Goal: Task Accomplishment & Management: Use online tool/utility

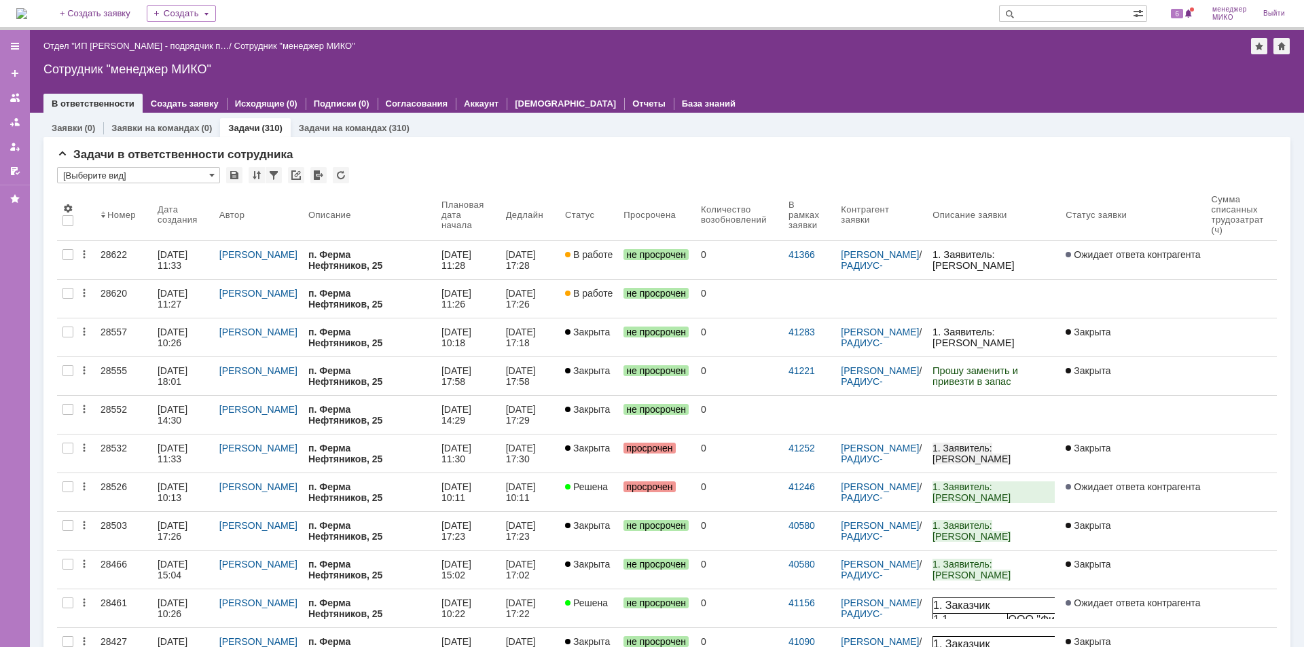
click at [115, 292] on div "28620" at bounding box center [123, 293] width 46 height 11
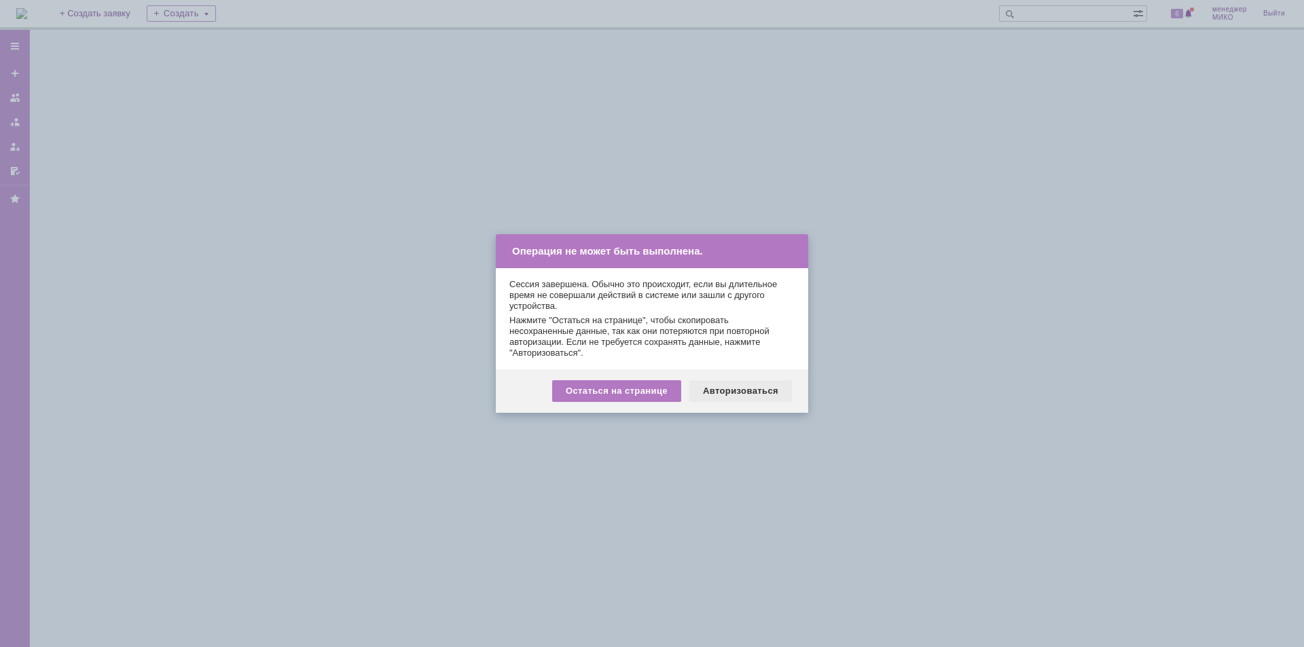
click at [730, 390] on div "Авторизоваться" at bounding box center [740, 391] width 103 height 22
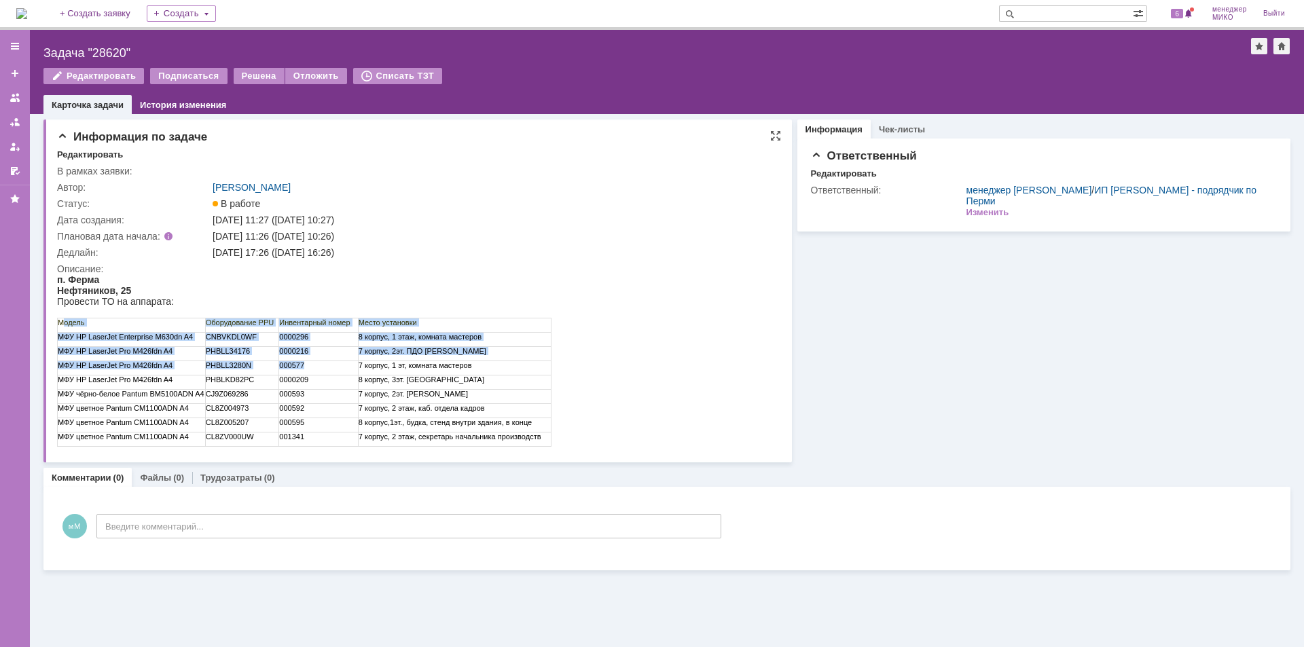
drag, startPoint x: 61, startPoint y: 321, endPoint x: 313, endPoint y: 363, distance: 255.4
click at [313, 363] on tbody "Модель Оборудование PPU Инвентарный номер Место установки МФУ HP LaserJet Enter…" at bounding box center [305, 382] width 494 height 128
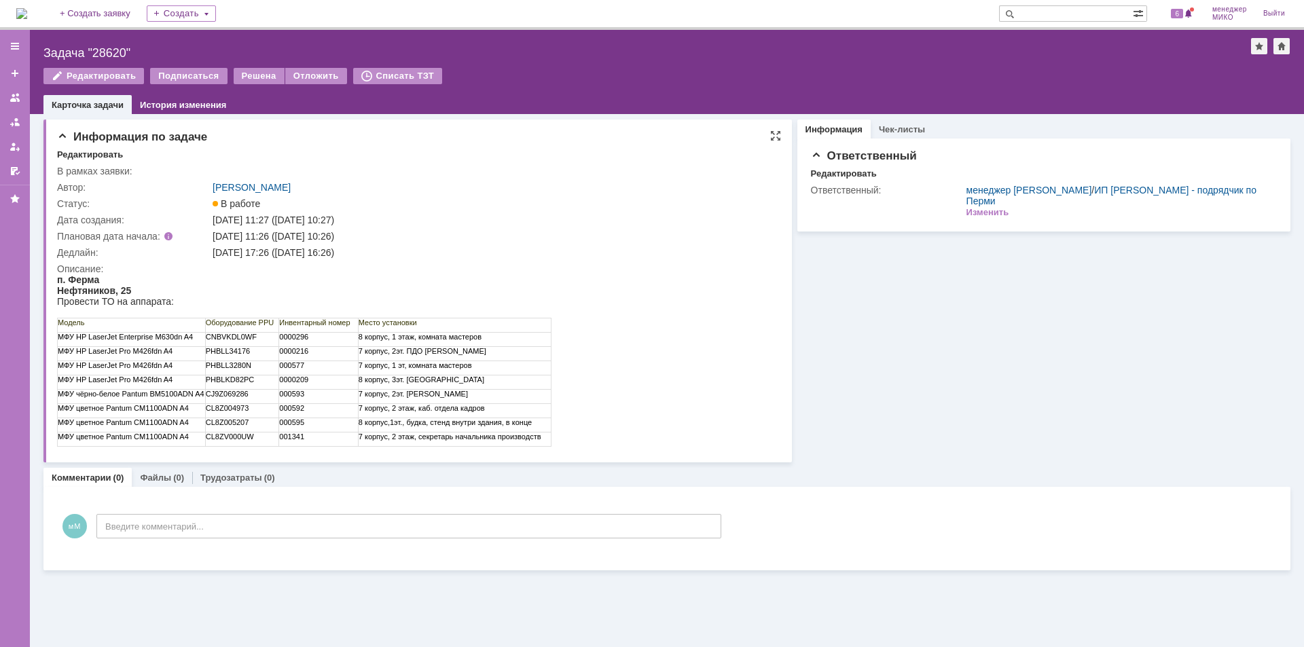
drag, startPoint x: 58, startPoint y: 323, endPoint x: 558, endPoint y: 420, distance: 509.1
click at [558, 420] on html "п. Ферма Нефтяников, 25 Провести ТО на аппарата: Модель Оборудование PPU Инвент…" at bounding box center [415, 360] width 716 height 172
copy colgroup
click at [170, 380] on td "МФУ HP LaserJet Pro M426fdn A4" at bounding box center [132, 383] width 148 height 14
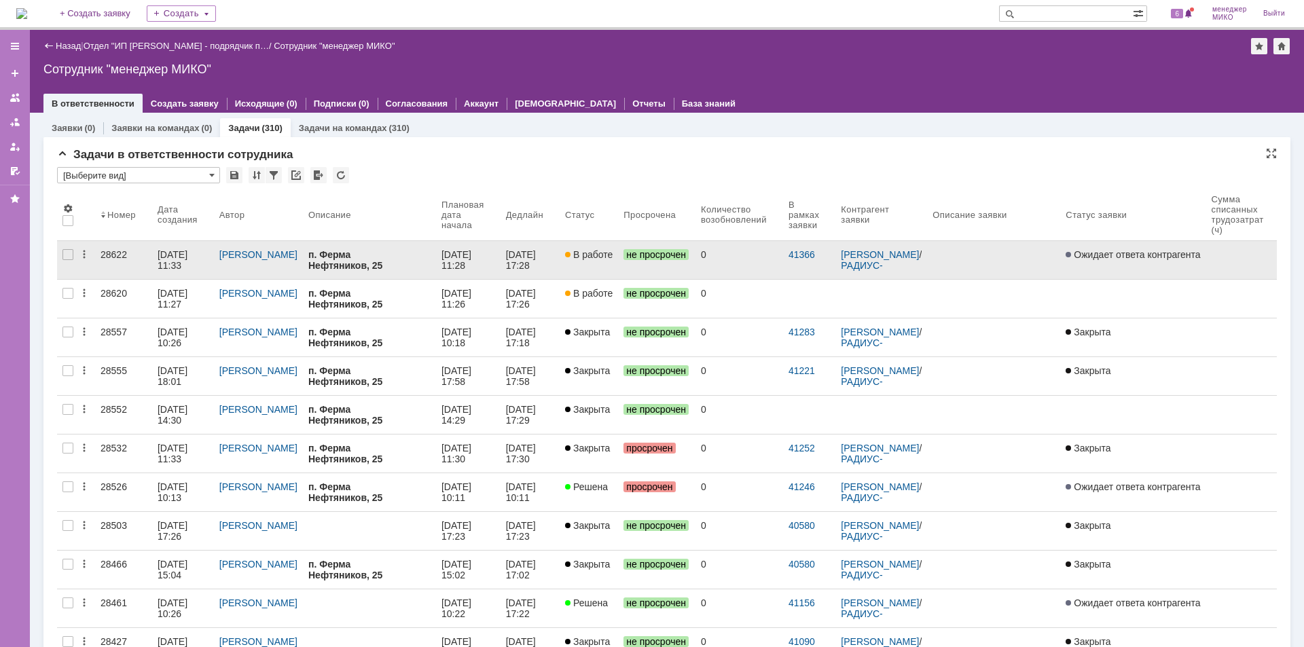
click at [109, 255] on div "28622" at bounding box center [123, 254] width 46 height 11
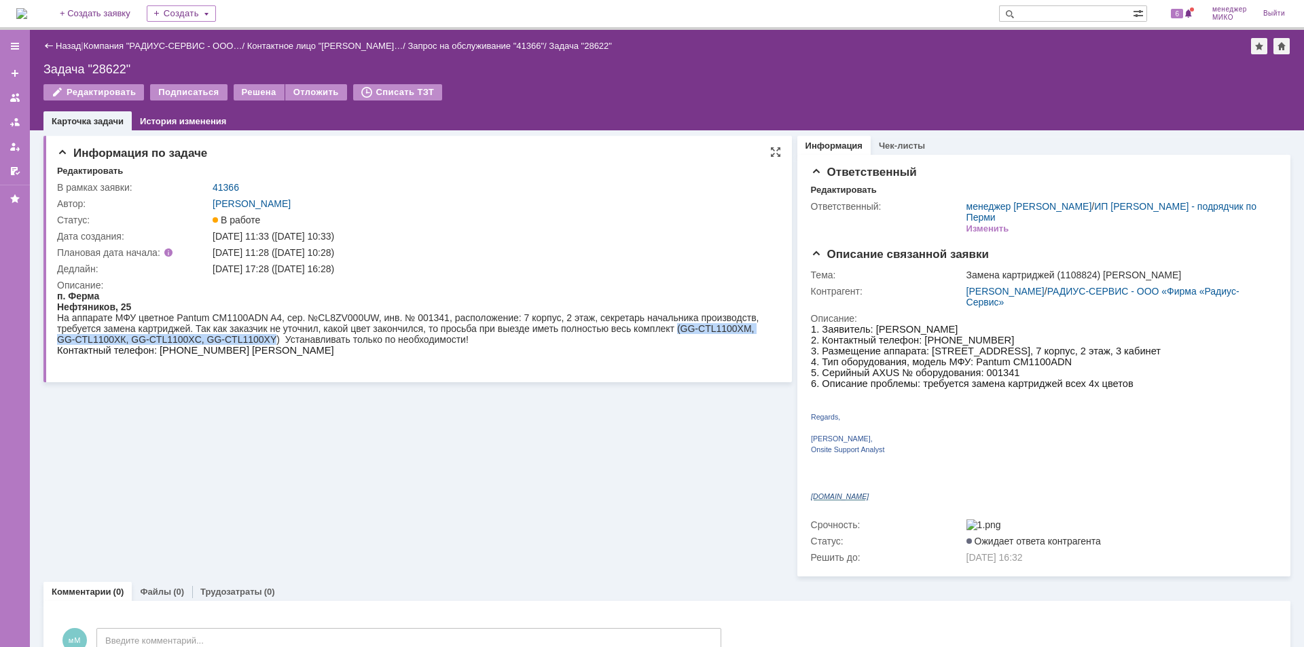
drag, startPoint x: 678, startPoint y: 327, endPoint x: 273, endPoint y: 337, distance: 405.5
click at [273, 337] on div "На аппарате МФУ цветное Pantum CM1100ADN A4, сер. №CL8ZV000UW, инв. № 001341, р…" at bounding box center [415, 328] width 716 height 33
copy div "(GG-CTL1100XM, GG-CTL1100XК, GG-CTL1100XС, GG-CTL1100XY"
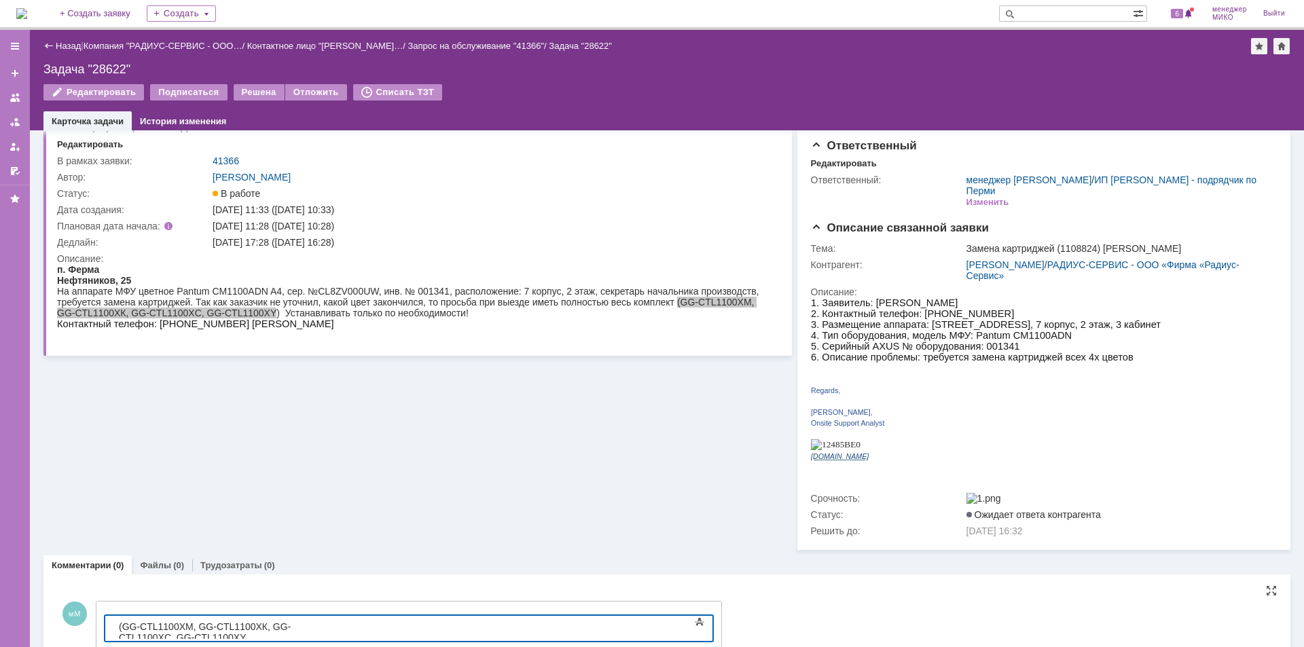
click at [124, 627] on span "(GG-CTL1100XM, GG-CTL1100XК, GG-CTL1100XС, GG-CTL1100XY" at bounding box center [205, 632] width 172 height 22
click at [312, 630] on div "GG-CTL1100XM, GG-CTL1100XК, GG-CTL1100XС, GG-CTL1100XY" at bounding box center [215, 632] width 193 height 22
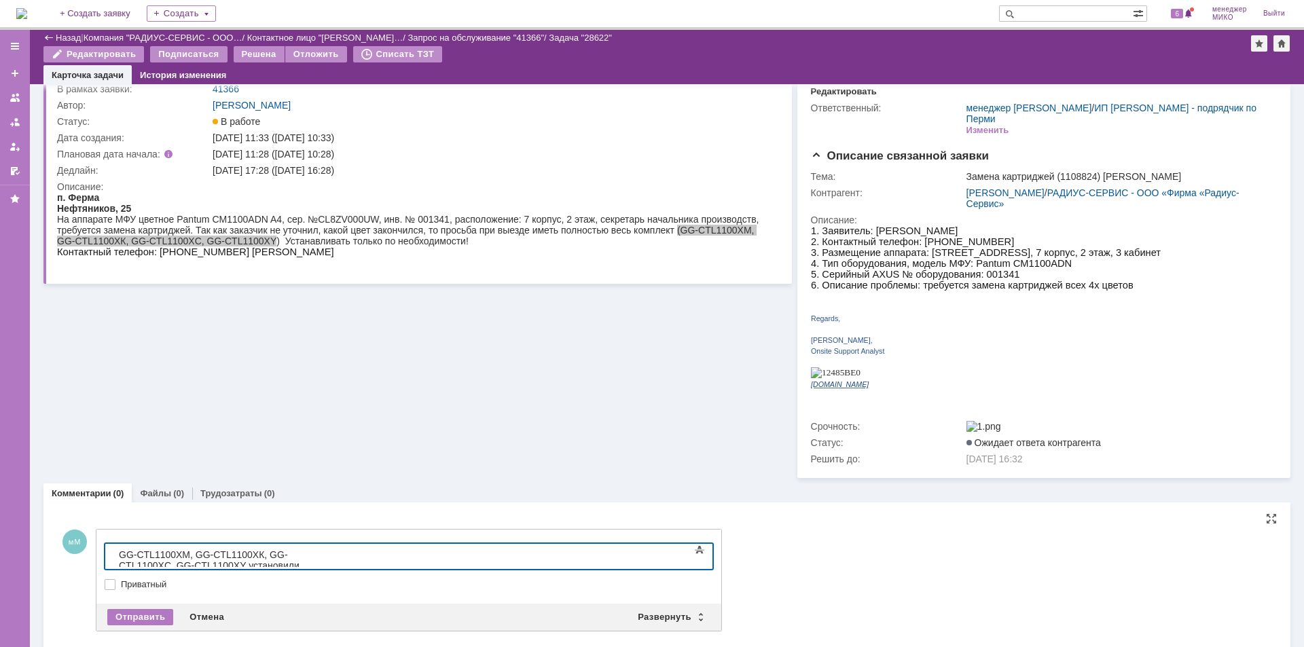
scroll to position [52, 0]
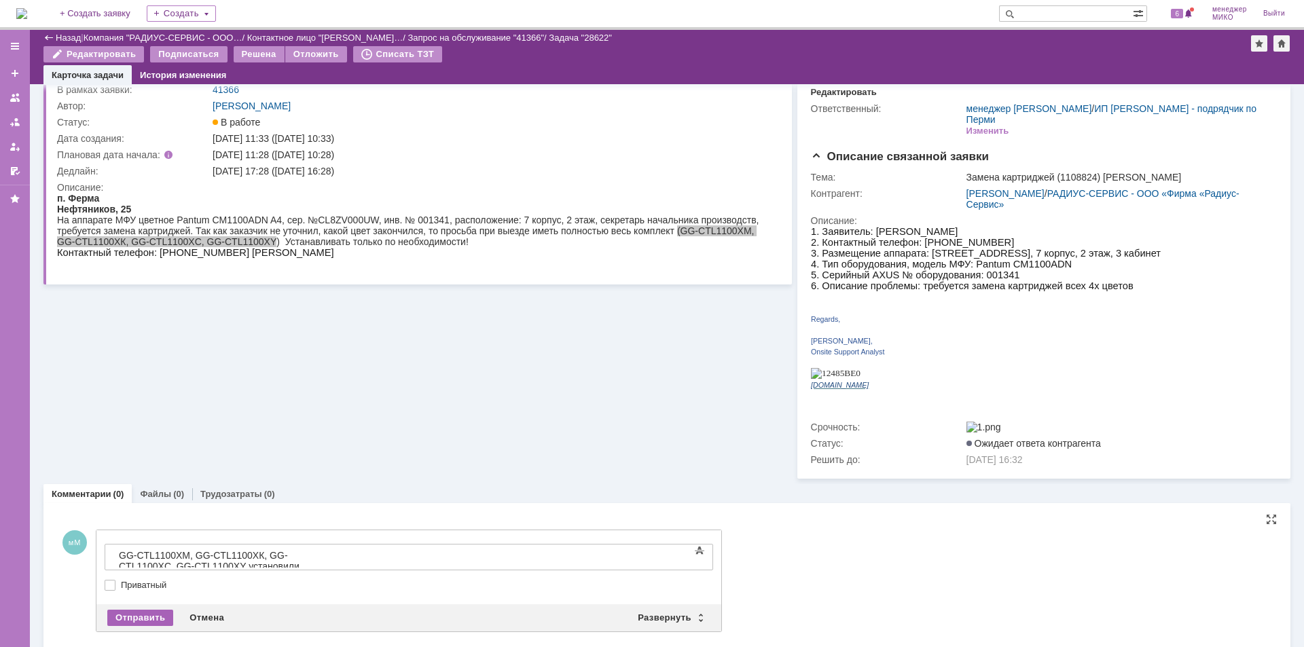
click at [132, 610] on div "Отправить" at bounding box center [140, 618] width 66 height 16
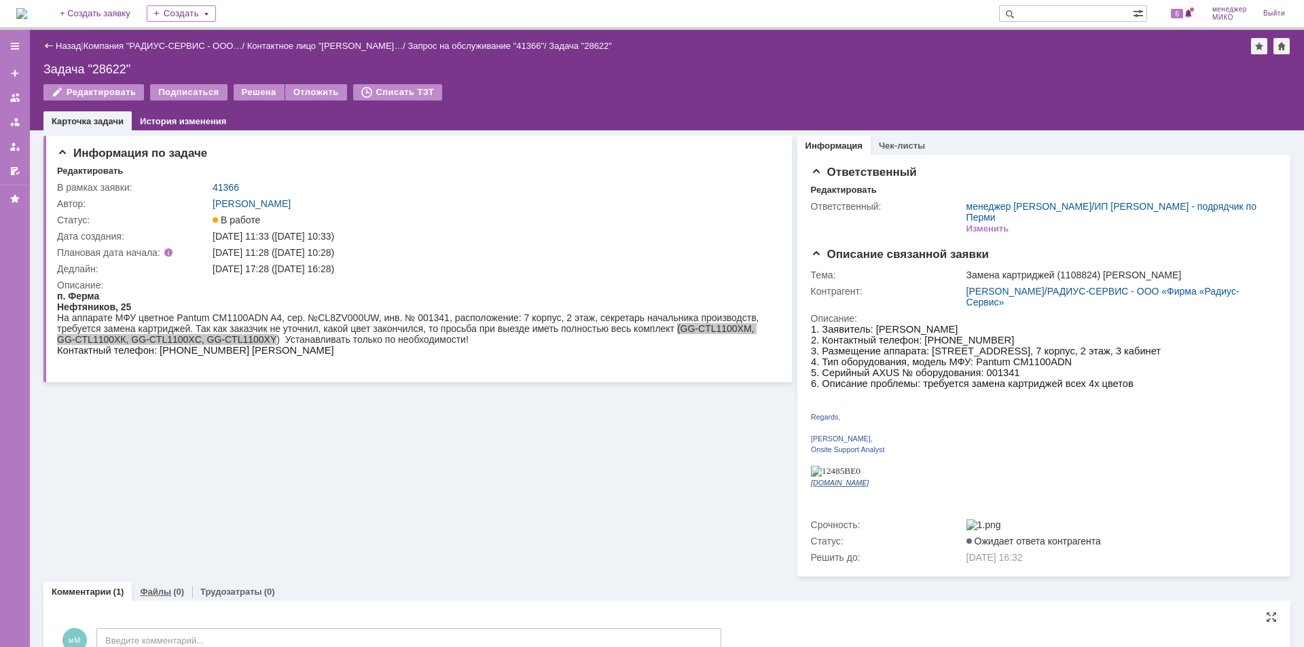
scroll to position [0, 0]
click at [149, 587] on link "Файлы" at bounding box center [155, 592] width 31 height 10
click at [124, 612] on div "Добавить файл" at bounding box center [109, 620] width 105 height 16
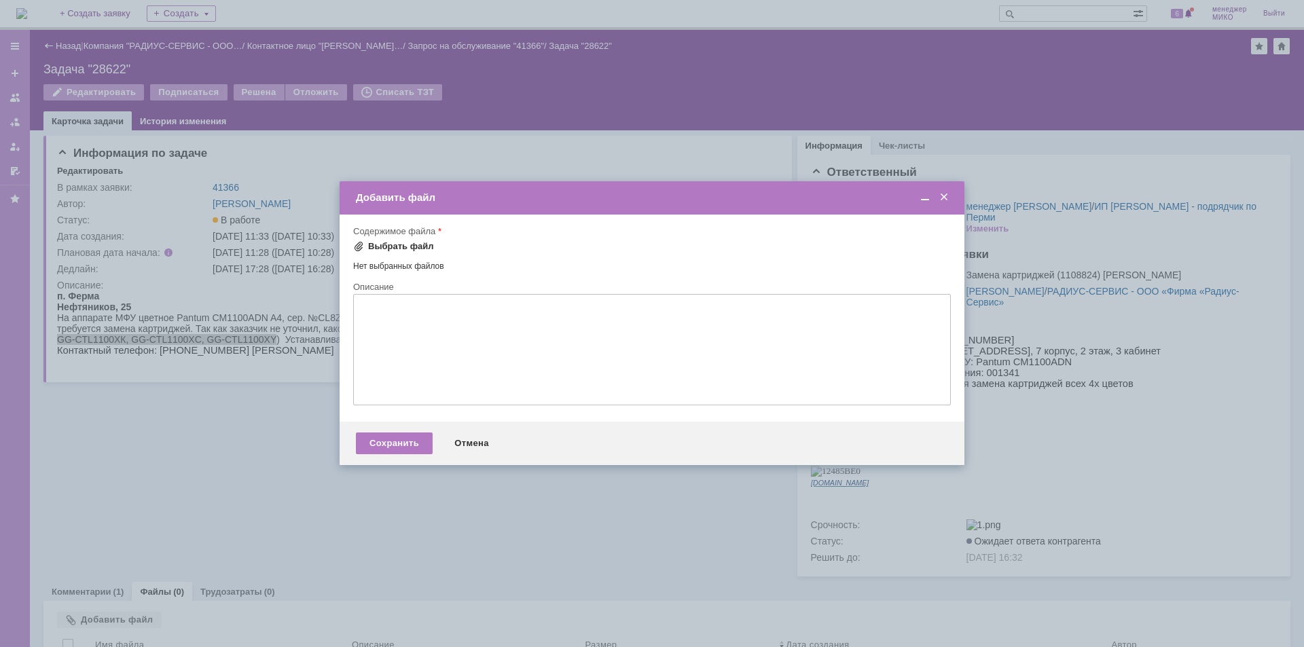
click at [390, 248] on div "Выбрать файл" at bounding box center [401, 246] width 66 height 11
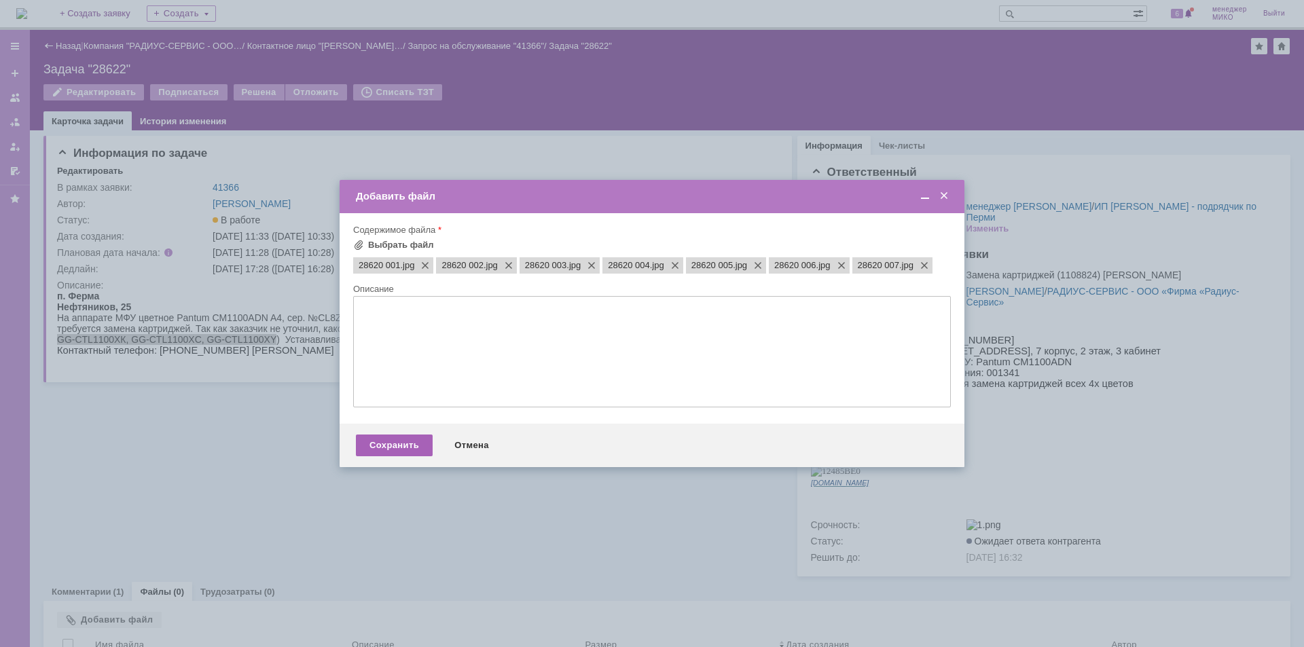
click at [401, 445] on div "Сохранить" at bounding box center [394, 446] width 77 height 22
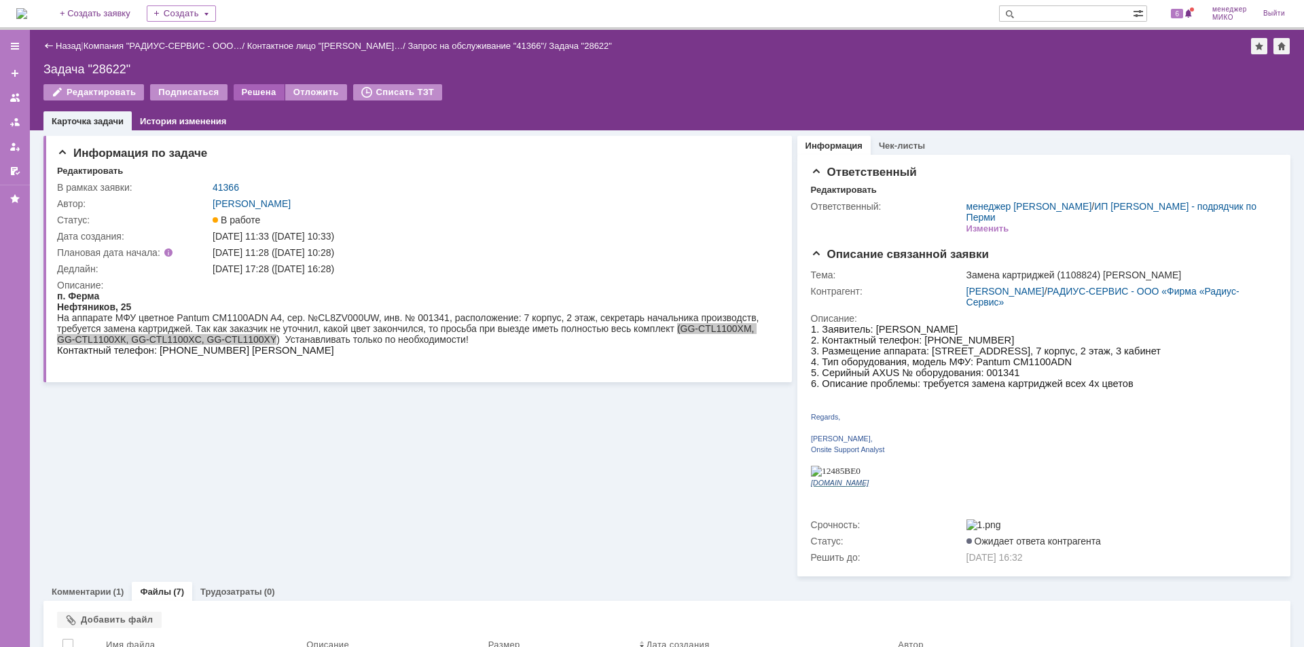
click at [248, 94] on div "Решена" at bounding box center [259, 92] width 51 height 16
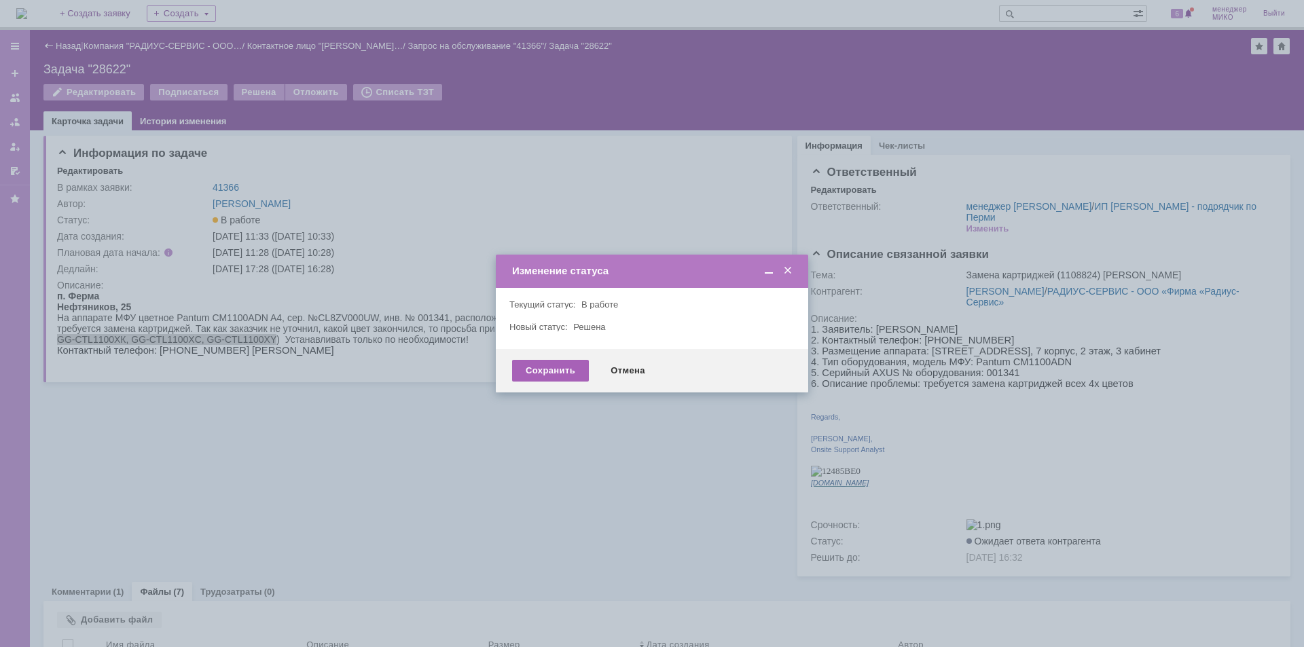
click at [557, 376] on div "Сохранить" at bounding box center [550, 371] width 77 height 22
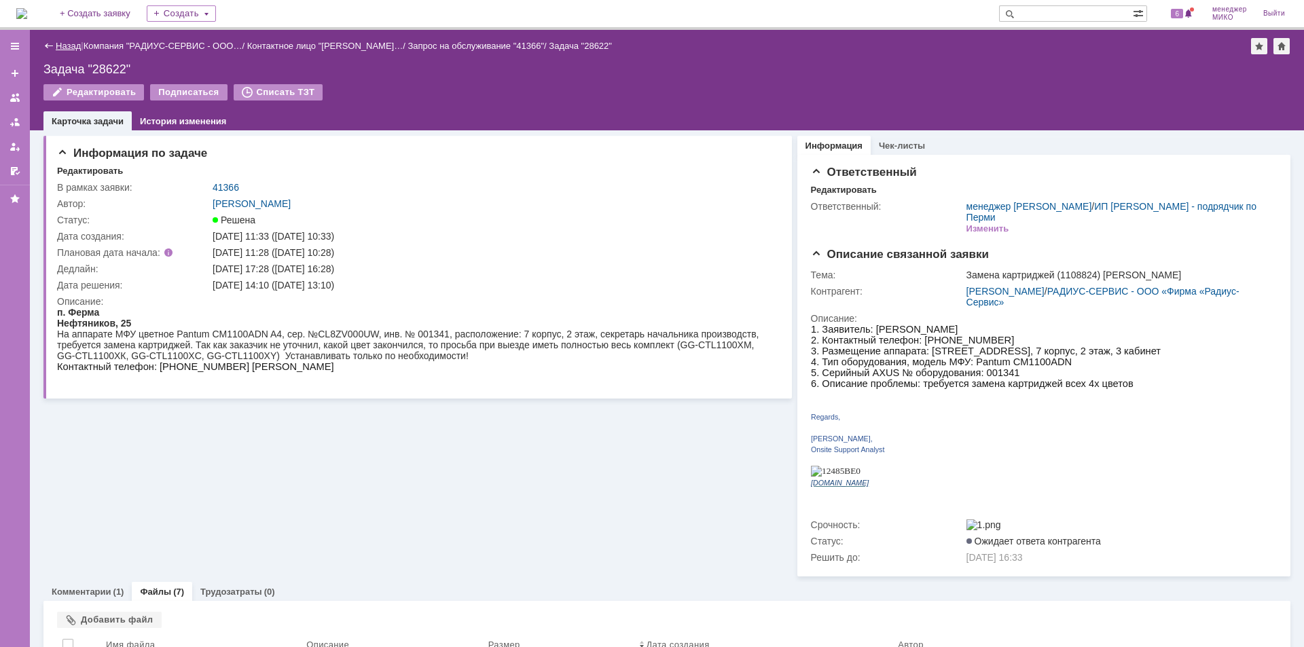
click at [63, 44] on link "Назад" at bounding box center [68, 46] width 25 height 10
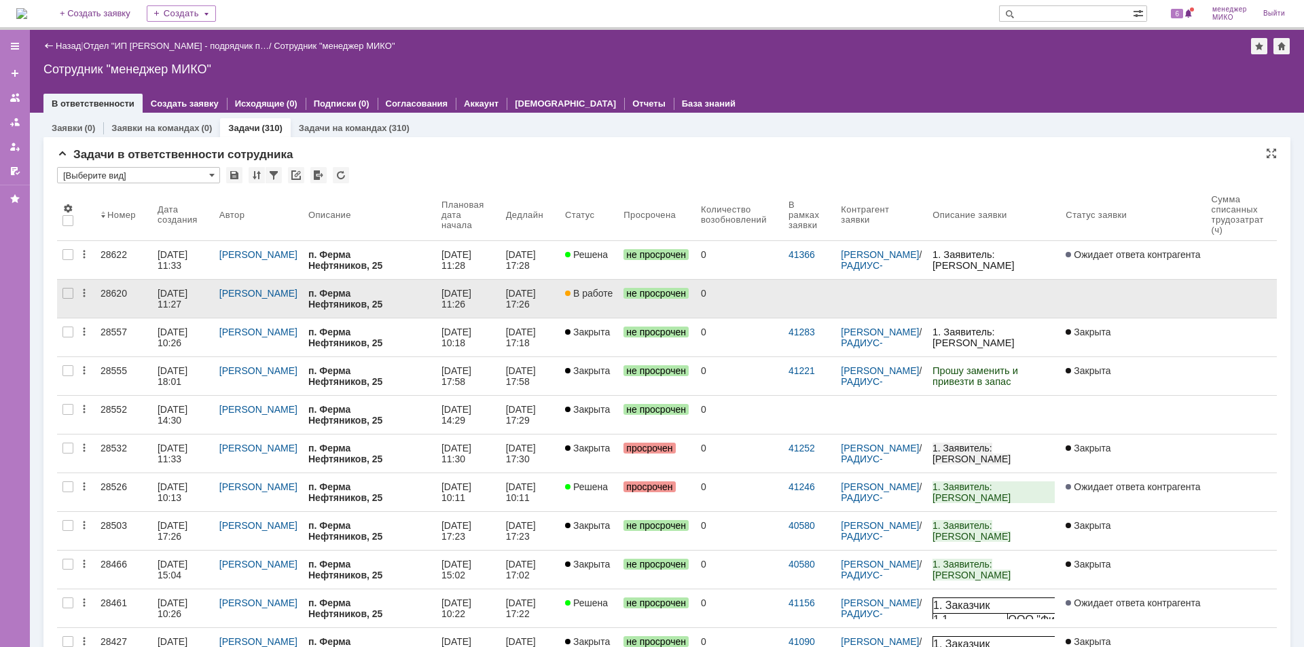
click at [117, 293] on div "28620" at bounding box center [123, 293] width 46 height 11
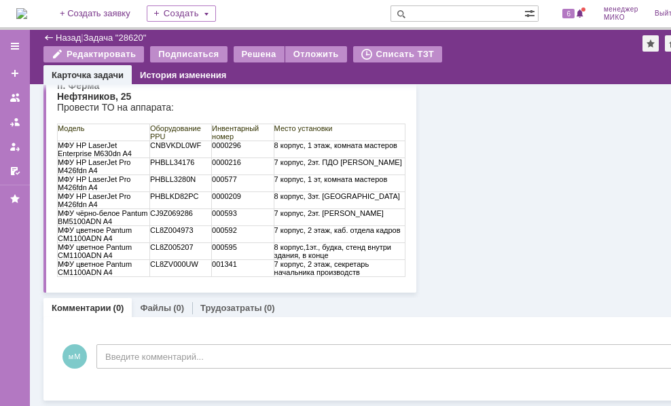
scroll to position [165, 0]
click at [155, 312] on link "Файлы" at bounding box center [155, 308] width 31 height 10
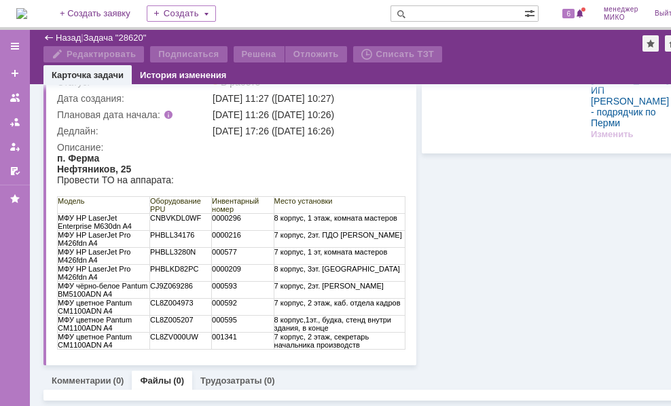
scroll to position [165, 0]
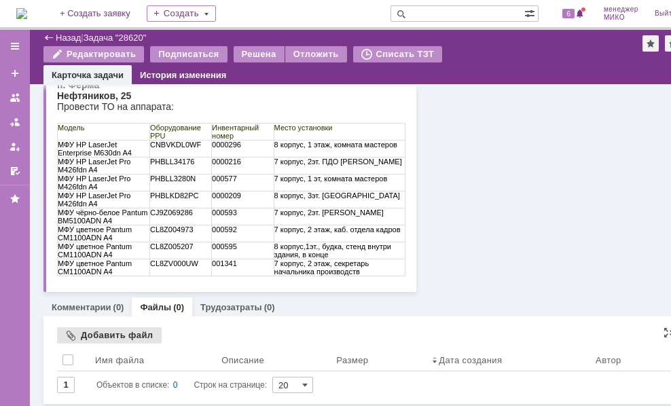
click at [132, 342] on div "Добавить файл" at bounding box center [109, 335] width 105 height 16
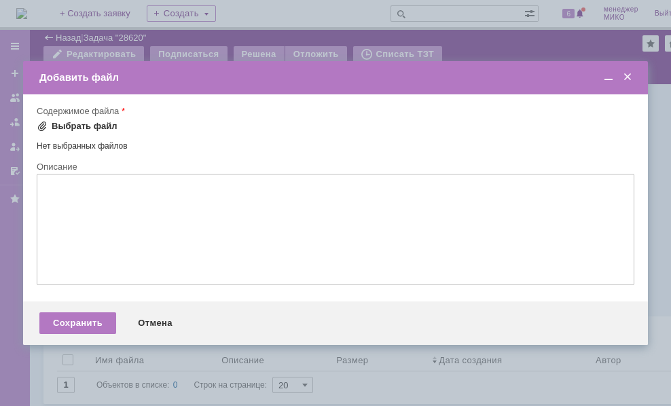
click at [71, 124] on div "Выбрать файл" at bounding box center [85, 126] width 66 height 11
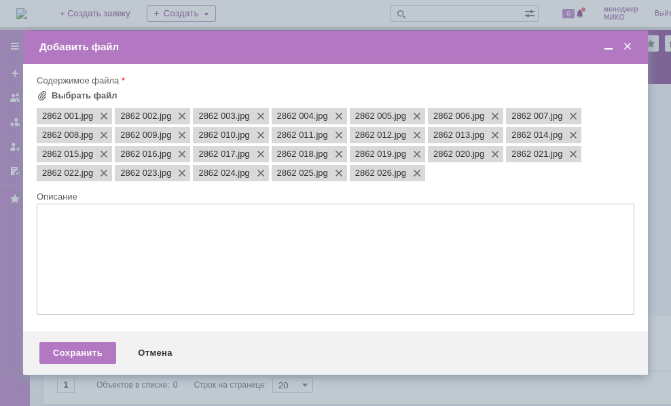
scroll to position [0, 0]
click at [109, 351] on div "Сохранить" at bounding box center [77, 353] width 77 height 22
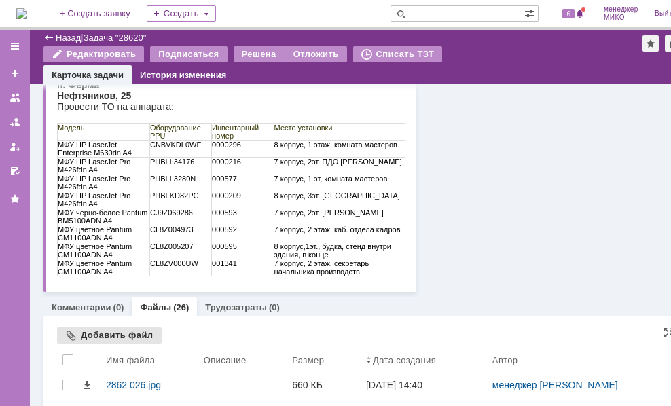
click at [109, 330] on div "Добавить файл" at bounding box center [109, 335] width 105 height 16
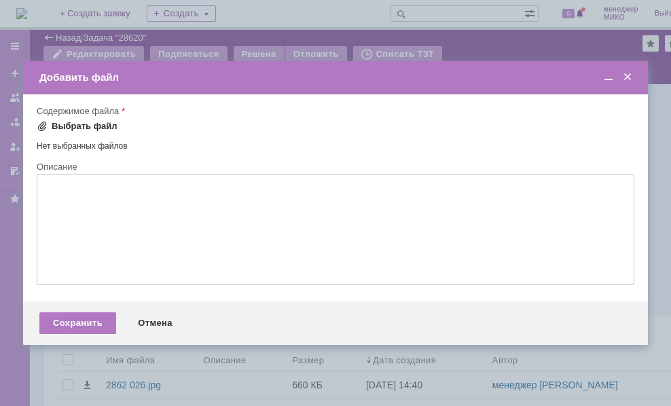
click at [79, 129] on div "Выбрать файл" at bounding box center [85, 126] width 66 height 11
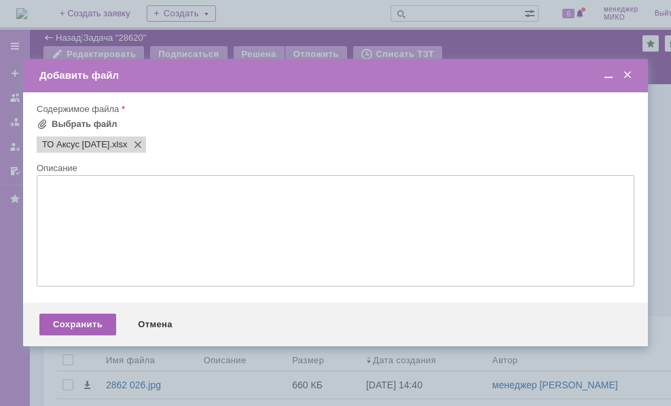
click at [75, 330] on div "Сохранить" at bounding box center [77, 325] width 77 height 22
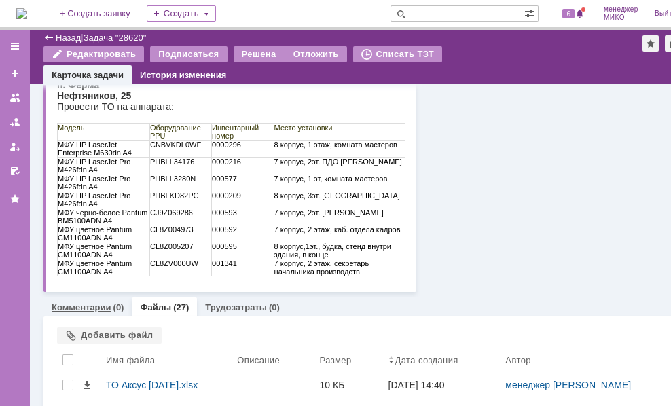
click at [75, 307] on link "Комментарии" at bounding box center [82, 307] width 60 height 10
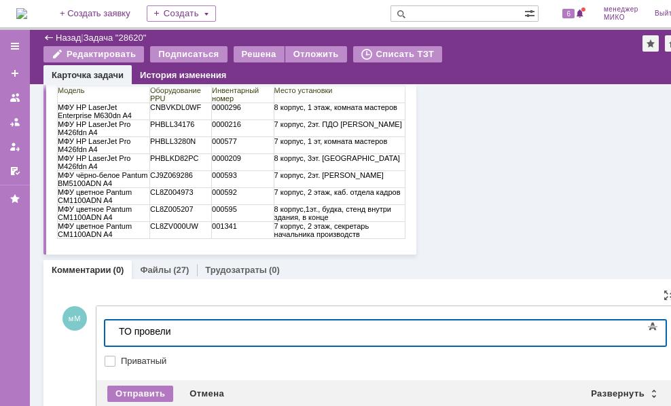
scroll to position [236, 0]
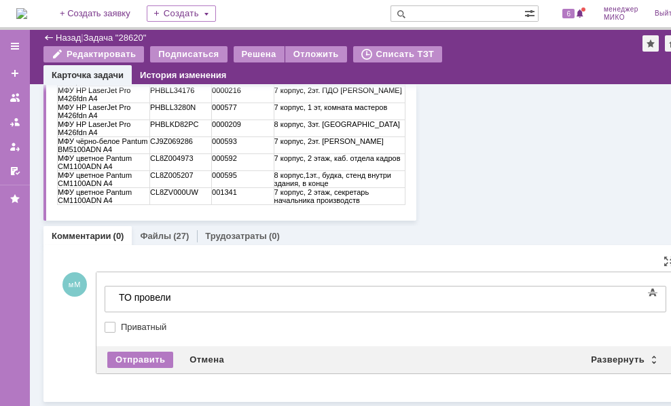
click at [126, 356] on div "Отправить" at bounding box center [140, 360] width 66 height 16
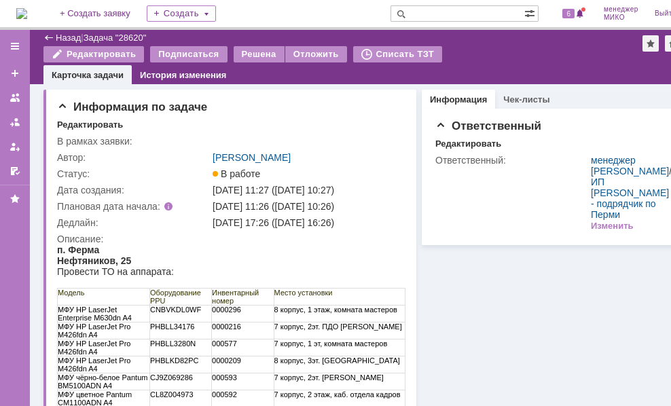
scroll to position [0, 0]
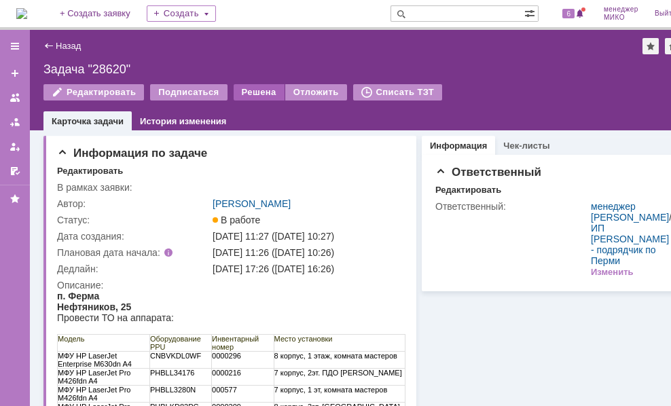
click at [244, 90] on div "Решена" at bounding box center [259, 92] width 51 height 16
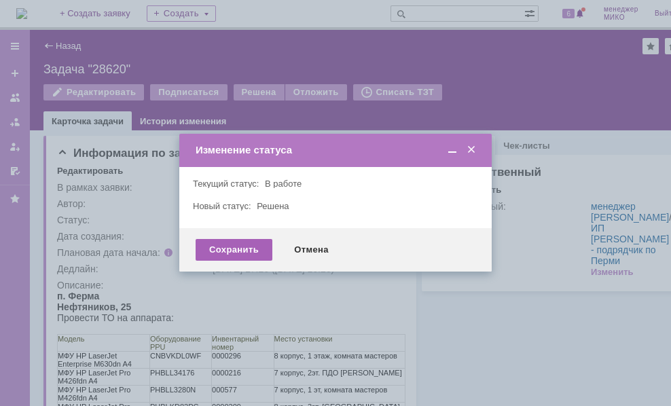
click at [241, 251] on div "Сохранить" at bounding box center [234, 250] width 77 height 22
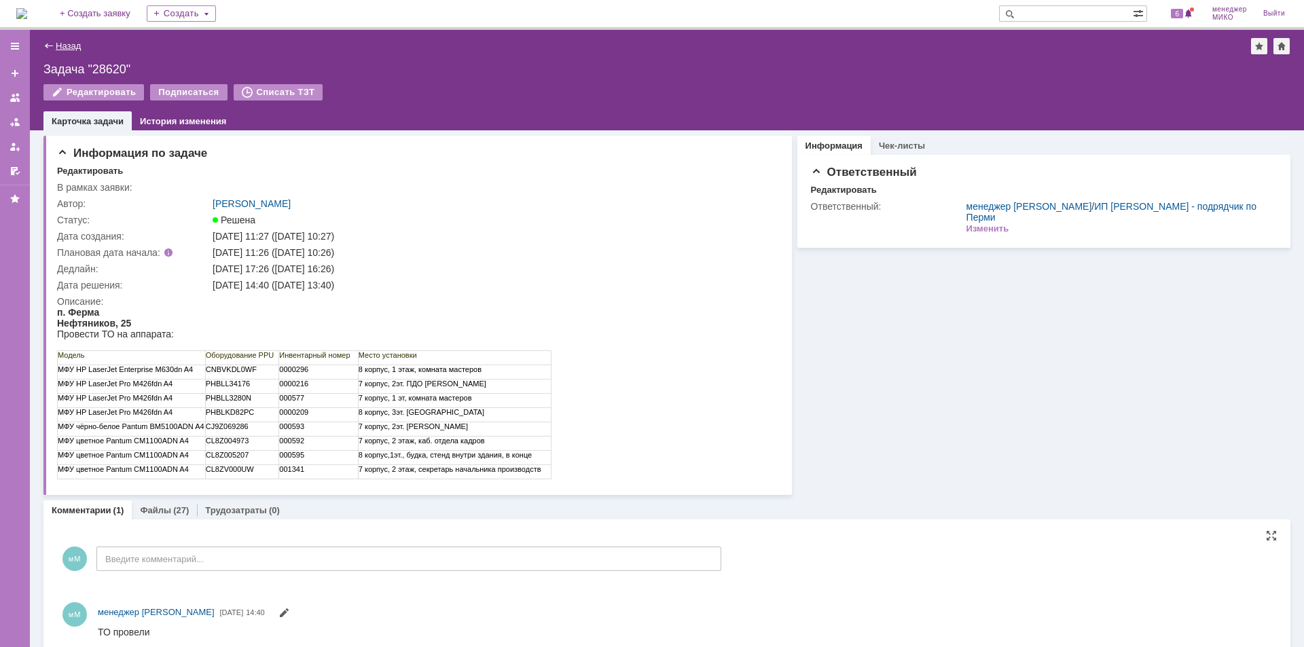
click at [60, 42] on link "Назад" at bounding box center [68, 46] width 25 height 10
